Goal: Navigation & Orientation: Find specific page/section

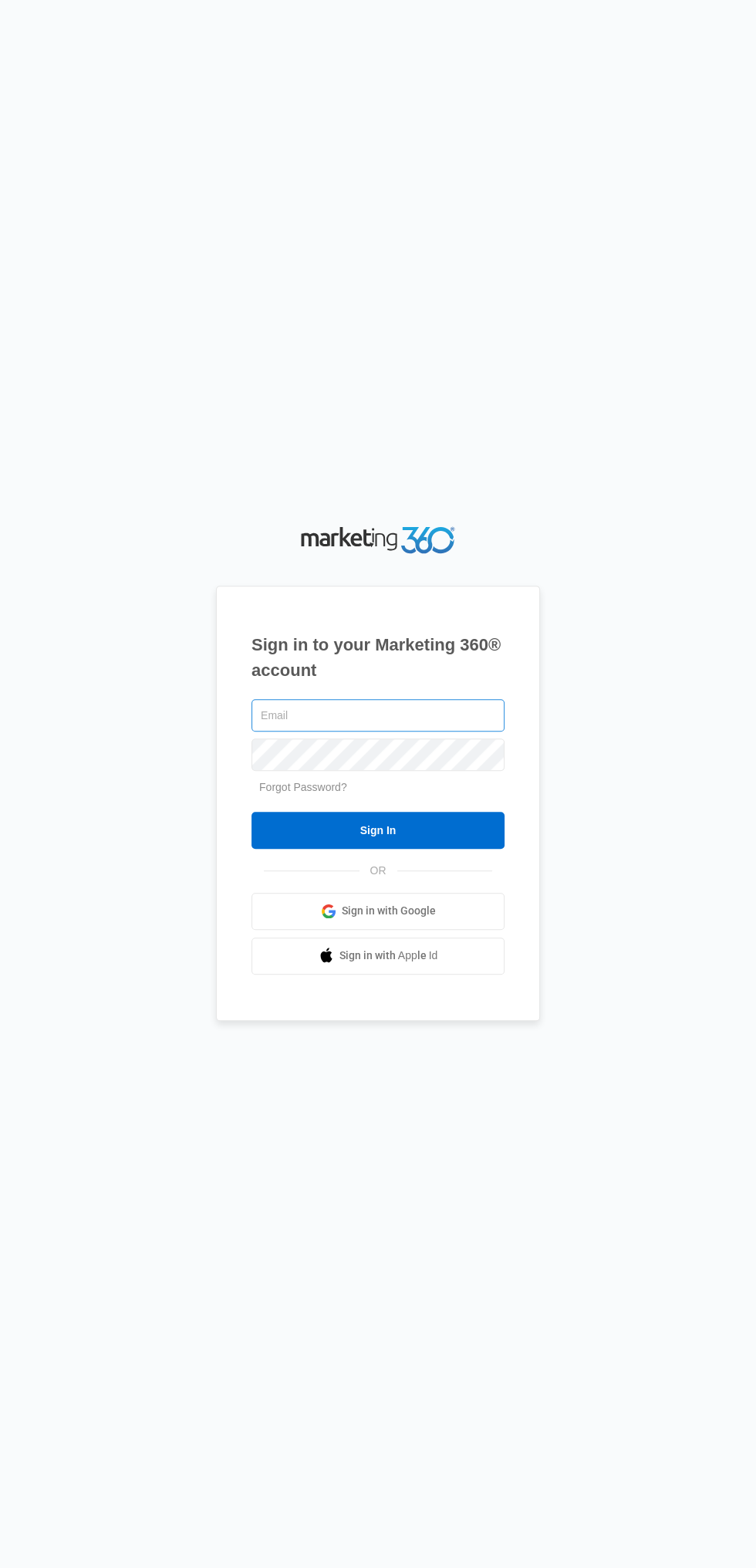
click at [378, 731] on input "text" at bounding box center [378, 715] width 253 height 32
type input "[EMAIL_ADDRESS][DOMAIN_NAME]"
click at [252, 812] on input "Sign In" at bounding box center [378, 830] width 253 height 37
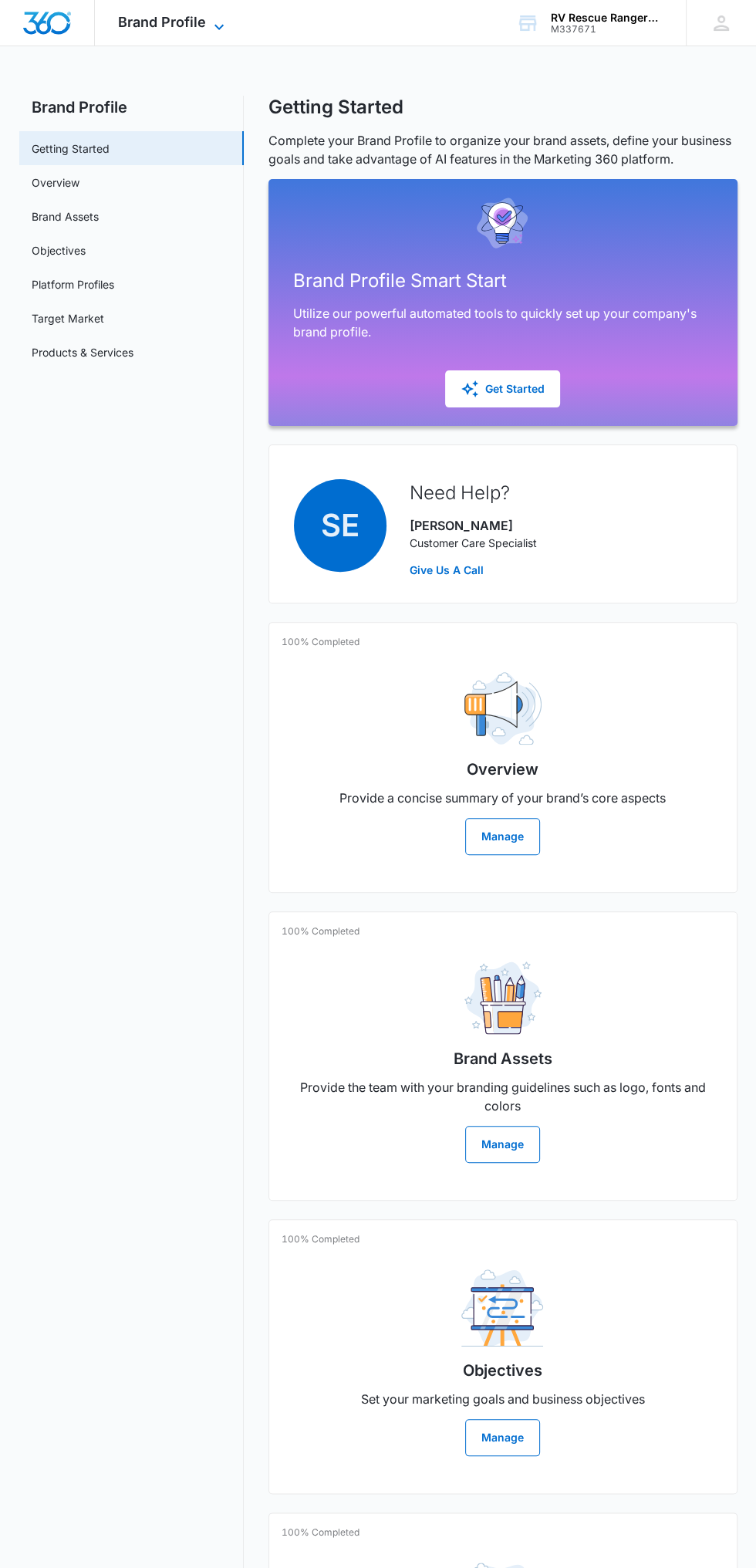
click at [180, 22] on span "Brand Profile" at bounding box center [162, 22] width 88 height 16
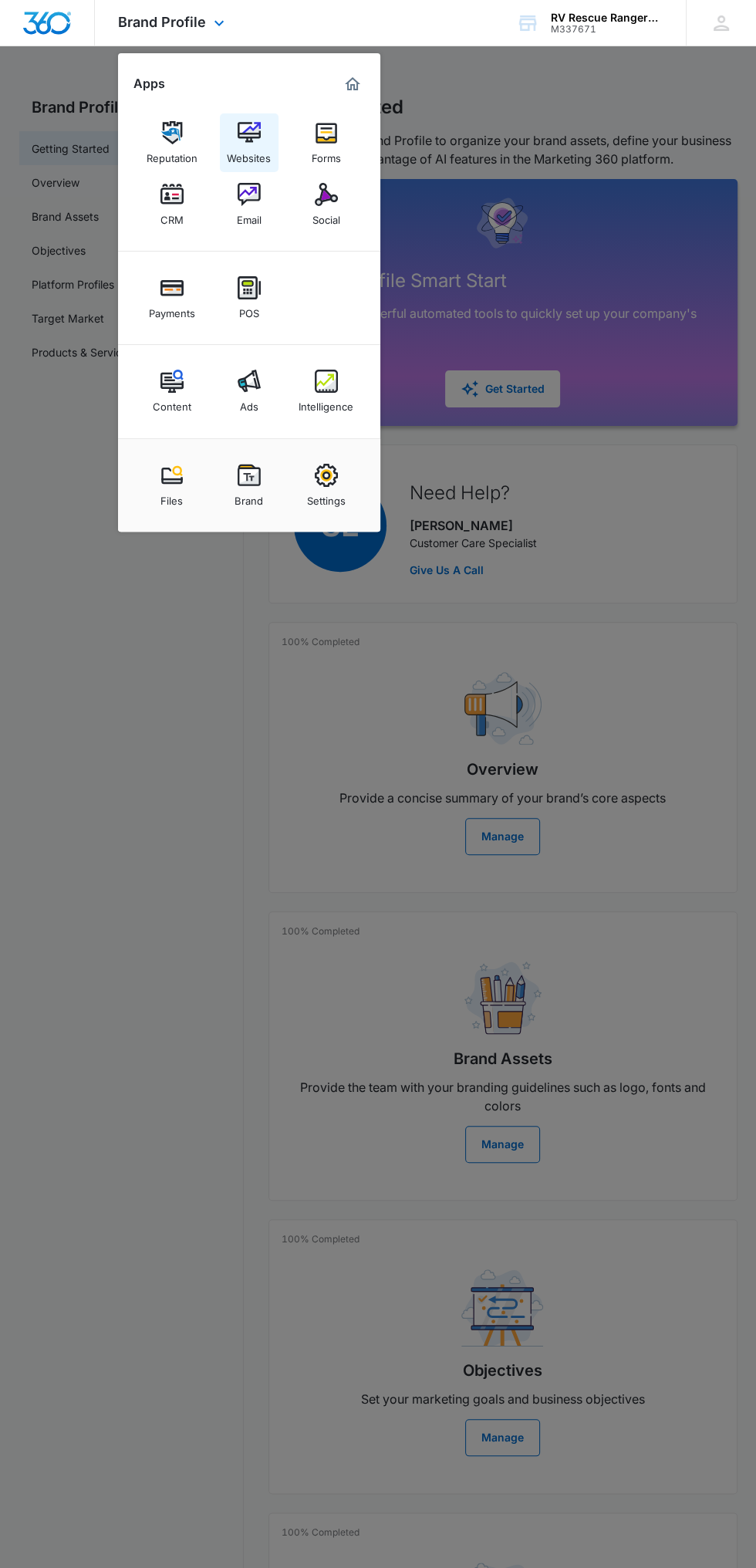
click at [257, 122] on img at bounding box center [249, 132] width 23 height 23
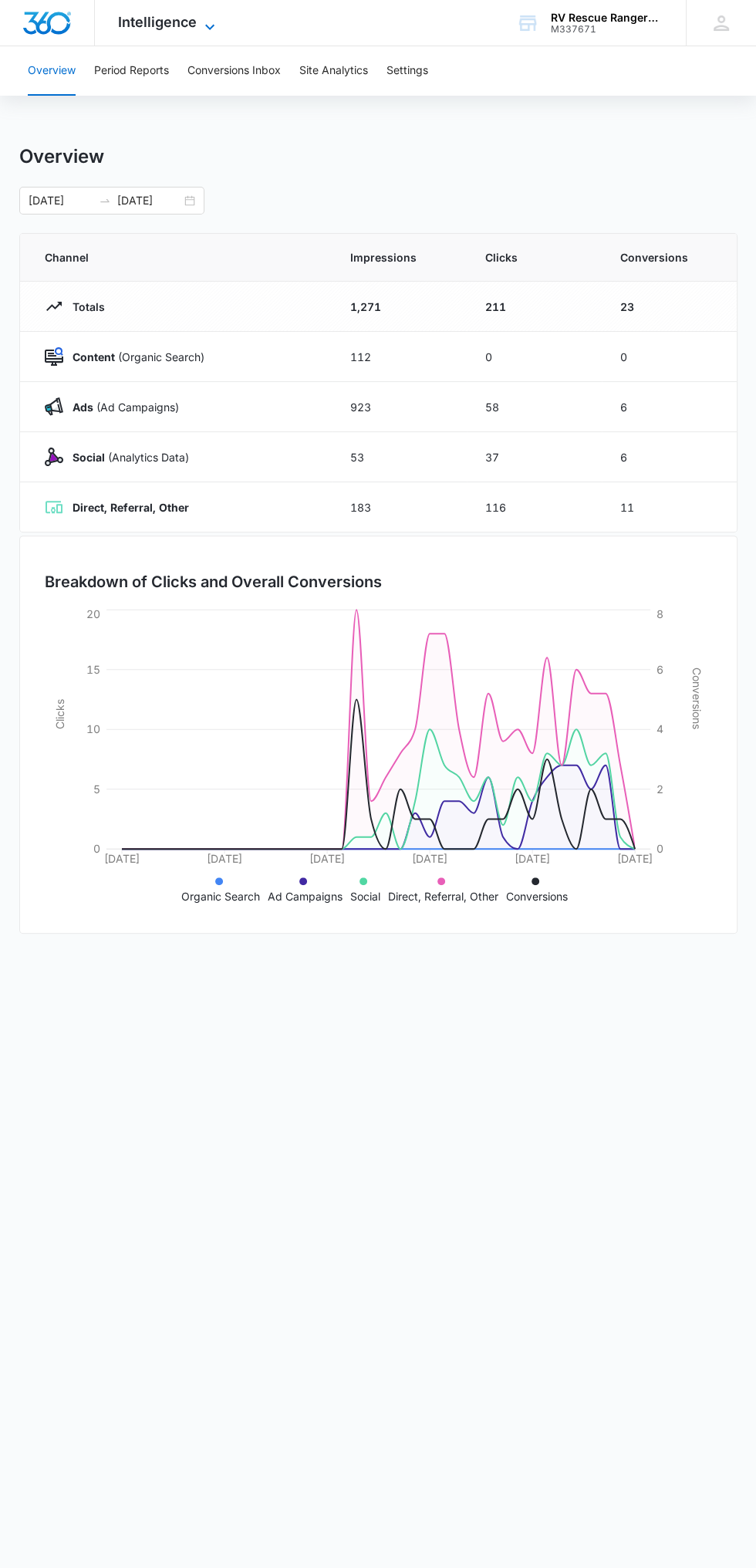
click at [140, 23] on span "Intelligence" at bounding box center [157, 22] width 79 height 16
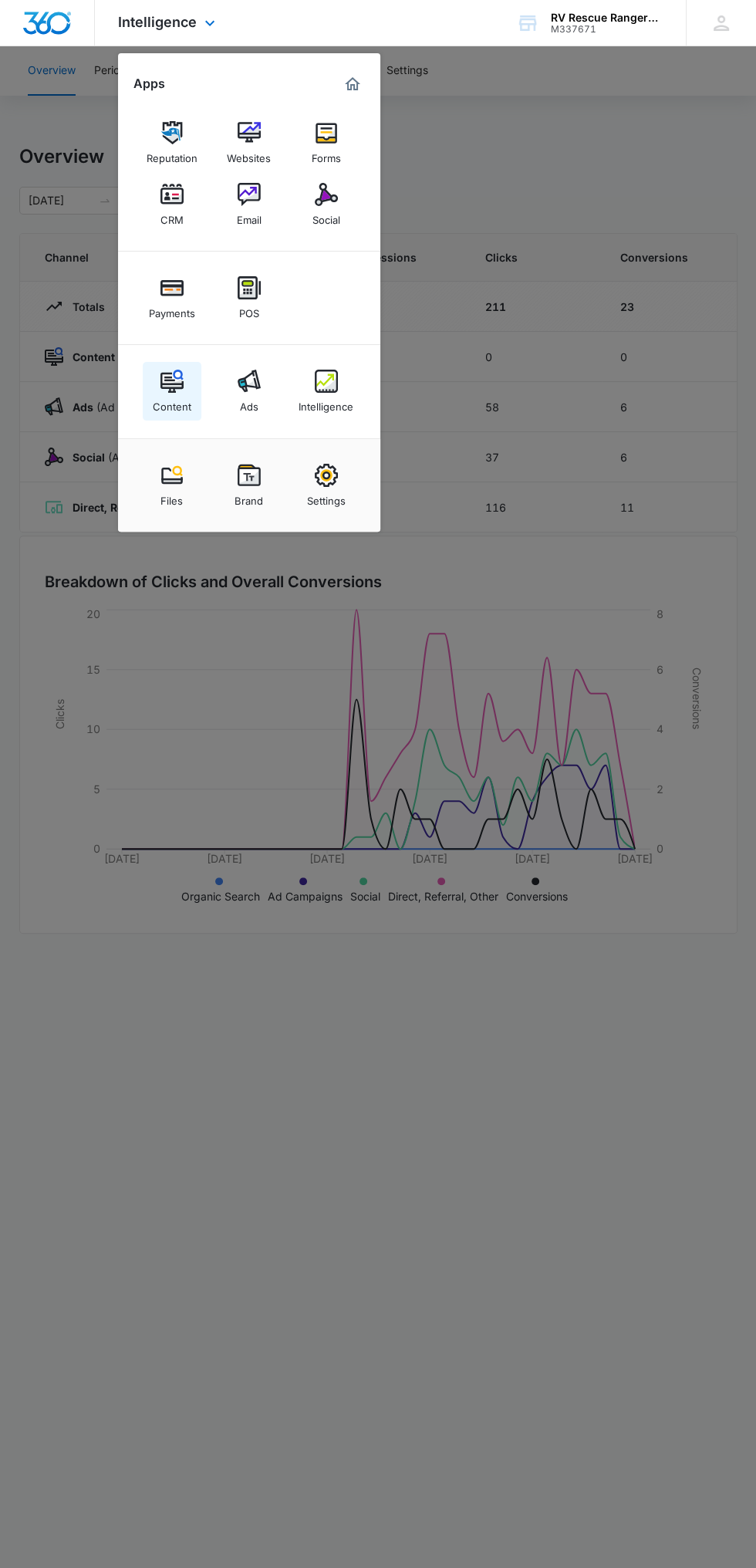
click at [172, 407] on div "Content" at bounding box center [172, 402] width 38 height 20
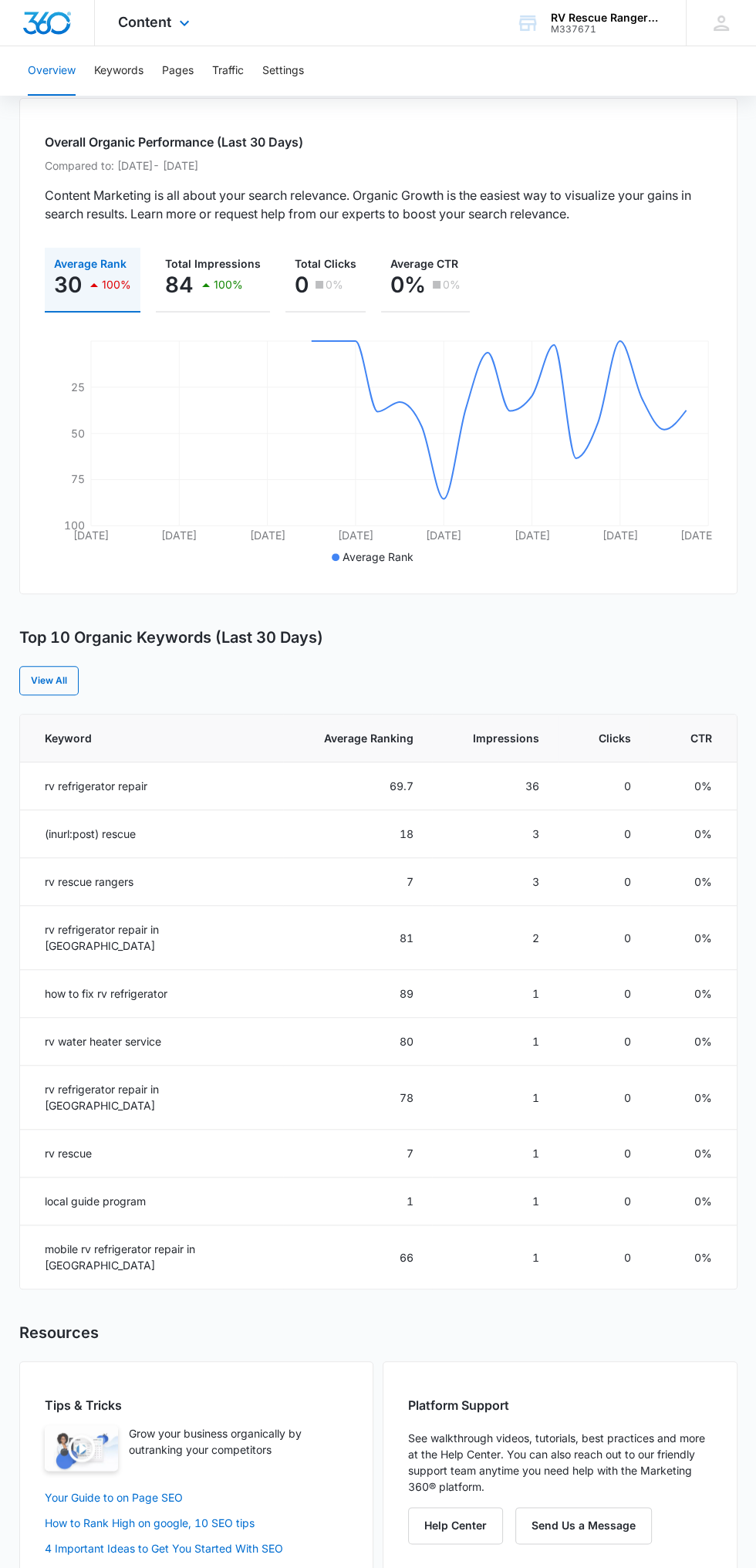
scroll to position [117, 0]
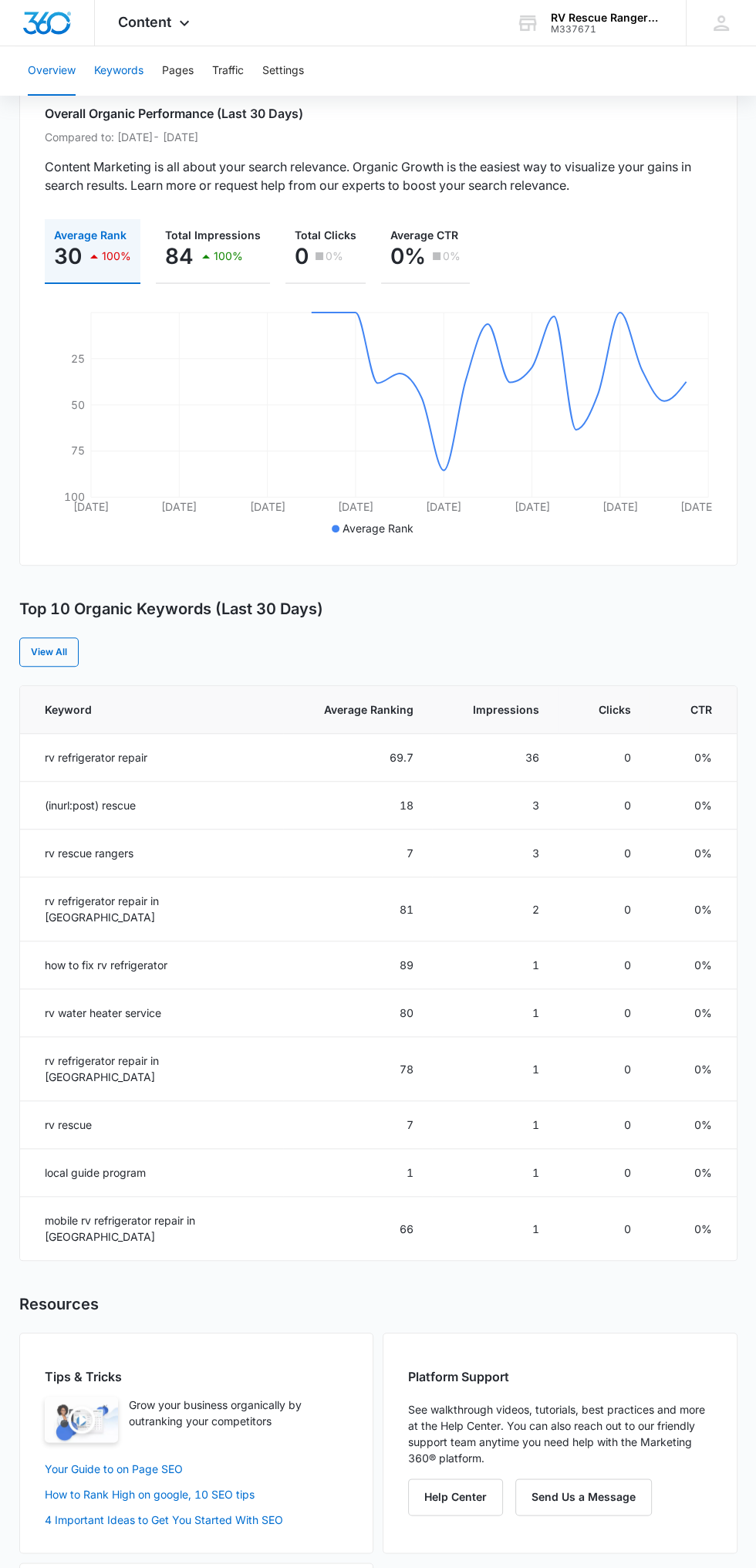
click at [124, 70] on button "Keywords" at bounding box center [119, 71] width 50 height 50
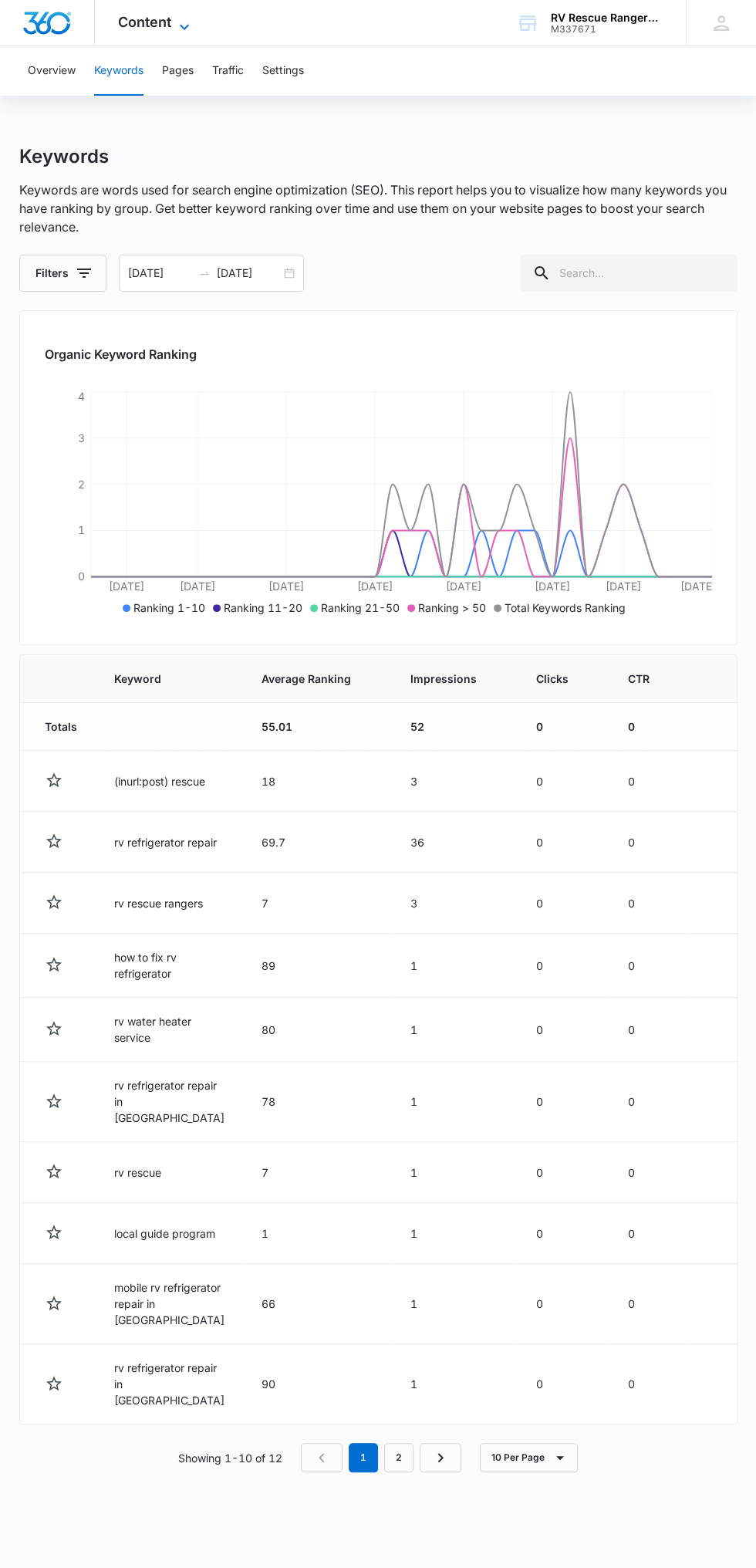
click at [184, 22] on icon at bounding box center [184, 27] width 18 height 18
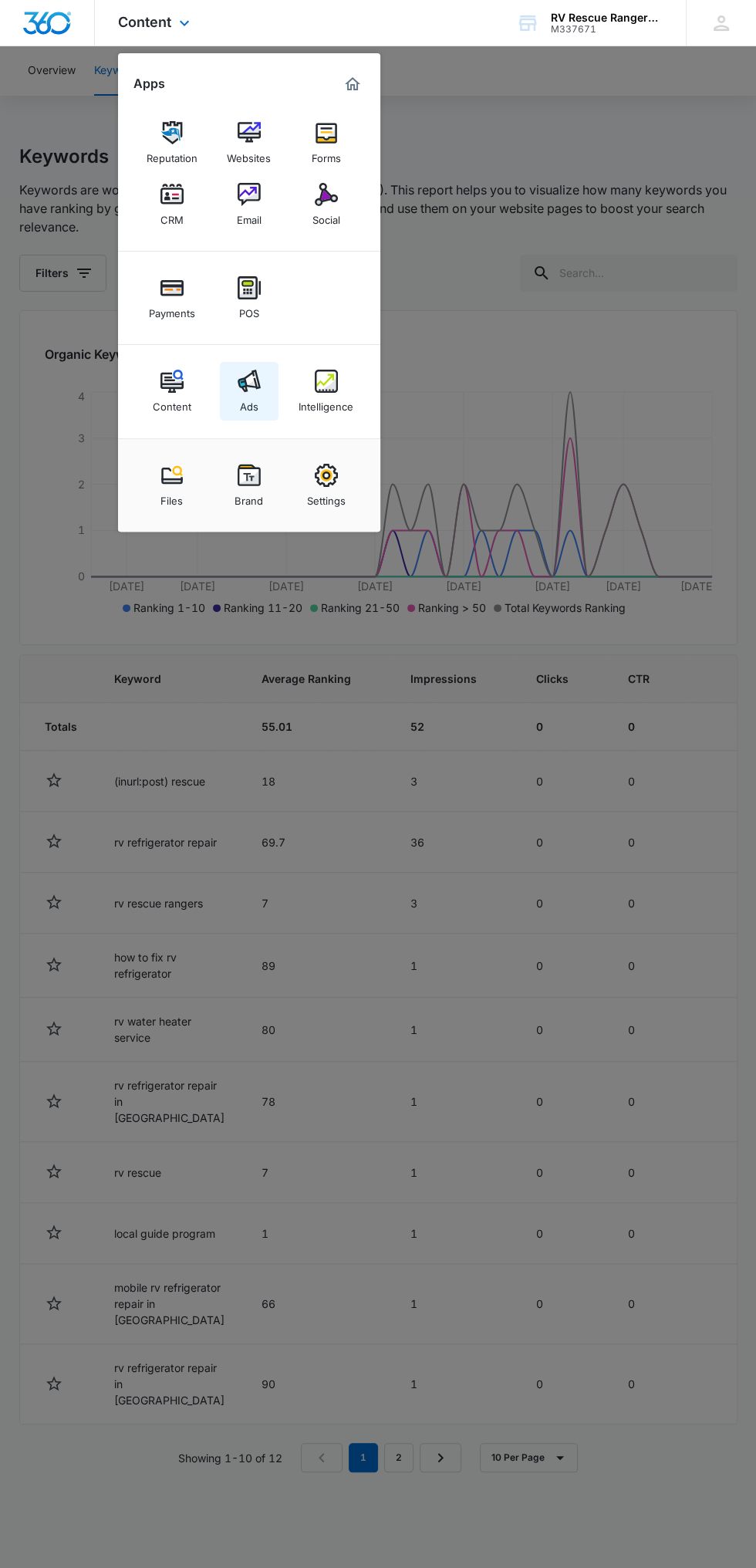
click at [249, 391] on img at bounding box center [249, 381] width 23 height 23
